Goal: Navigation & Orientation: Find specific page/section

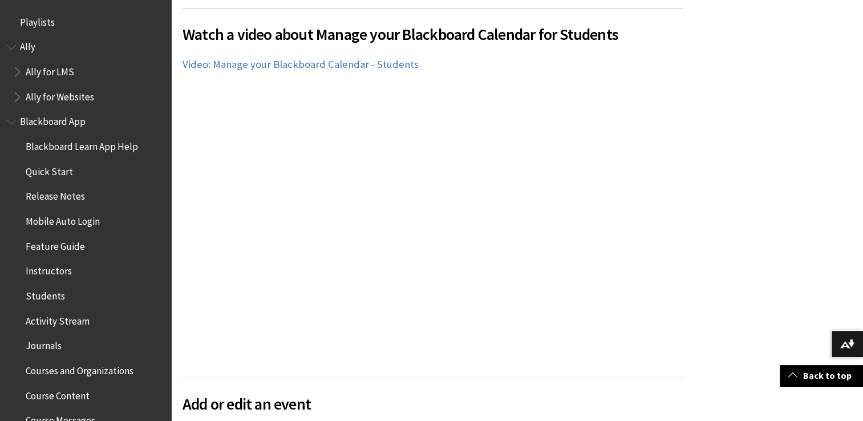
scroll to position [1199, 0]
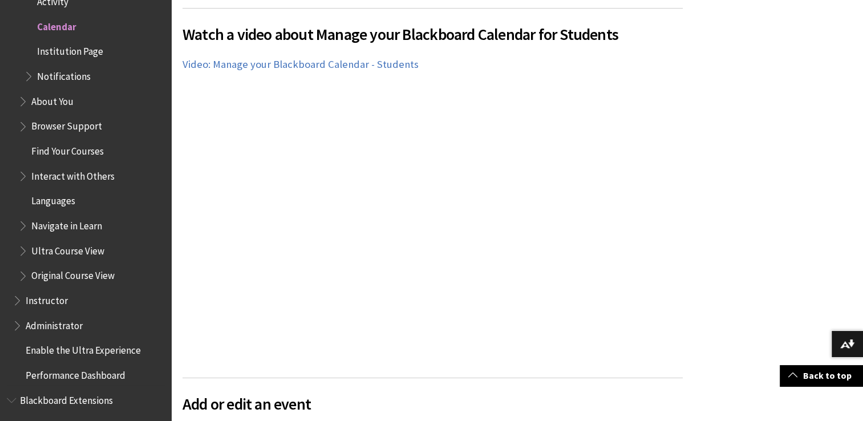
click at [60, 49] on span "Institution Page" at bounding box center [70, 49] width 66 height 15
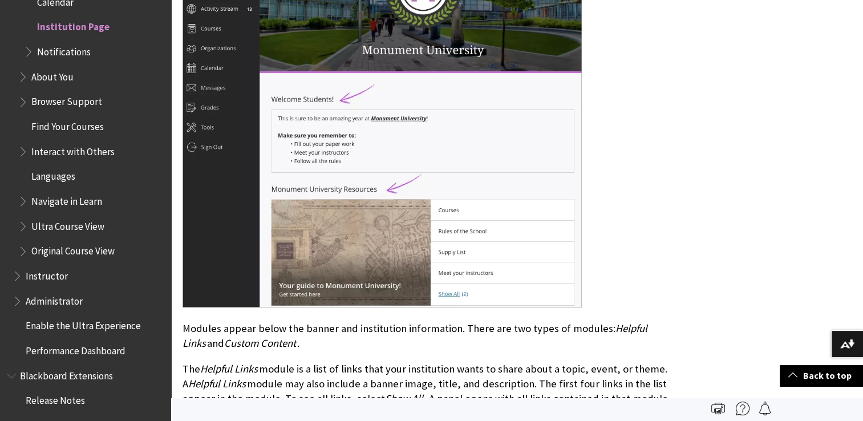
scroll to position [540, 0]
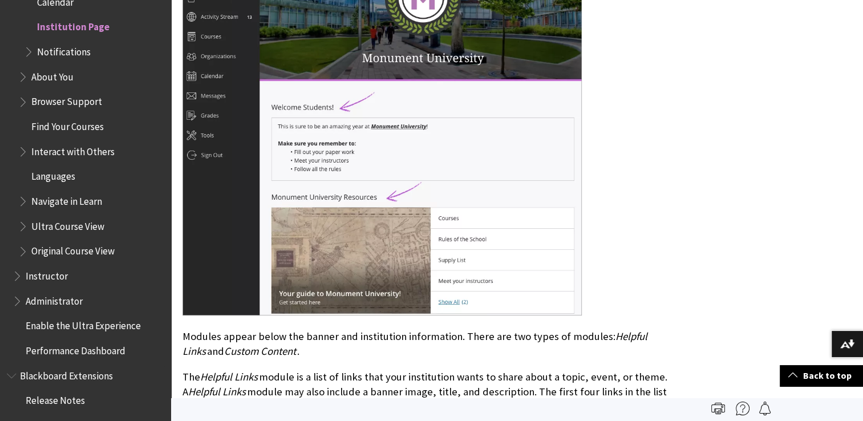
click at [96, 375] on span "Blackboard Extensions" at bounding box center [66, 373] width 93 height 15
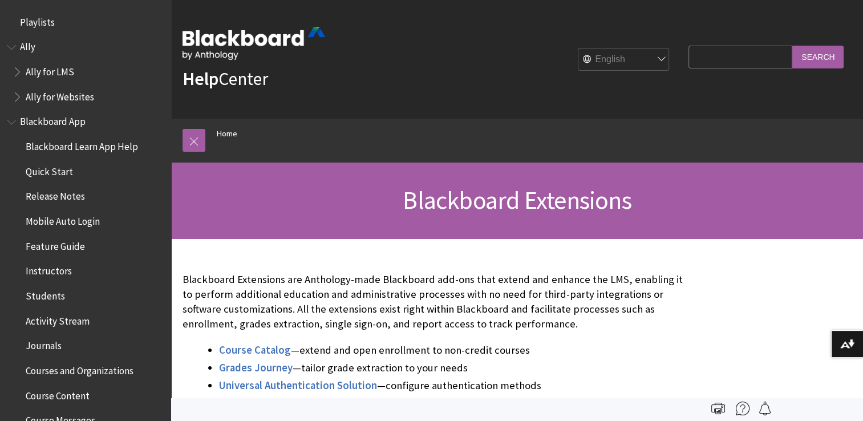
scroll to position [1165, 0]
